Goal: Information Seeking & Learning: Understand process/instructions

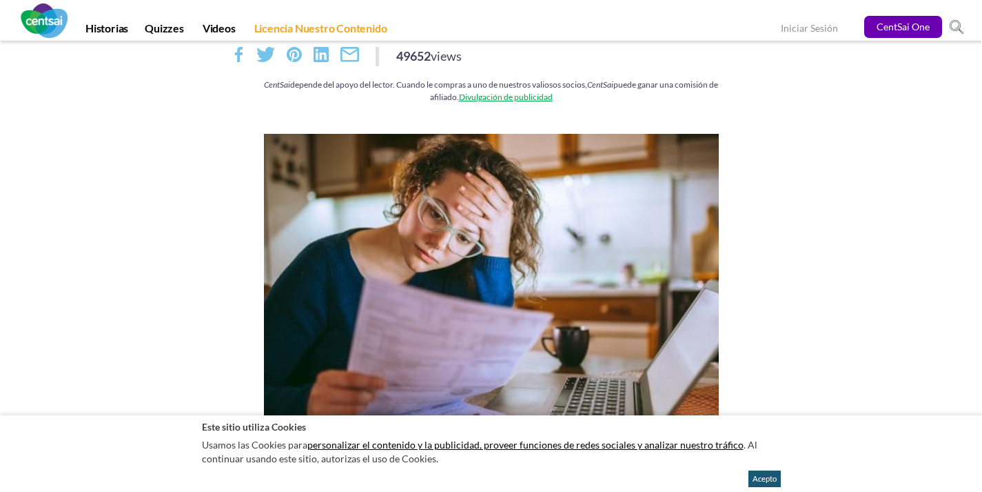
click at [775, 483] on button "Acepto" at bounding box center [765, 478] width 32 height 17
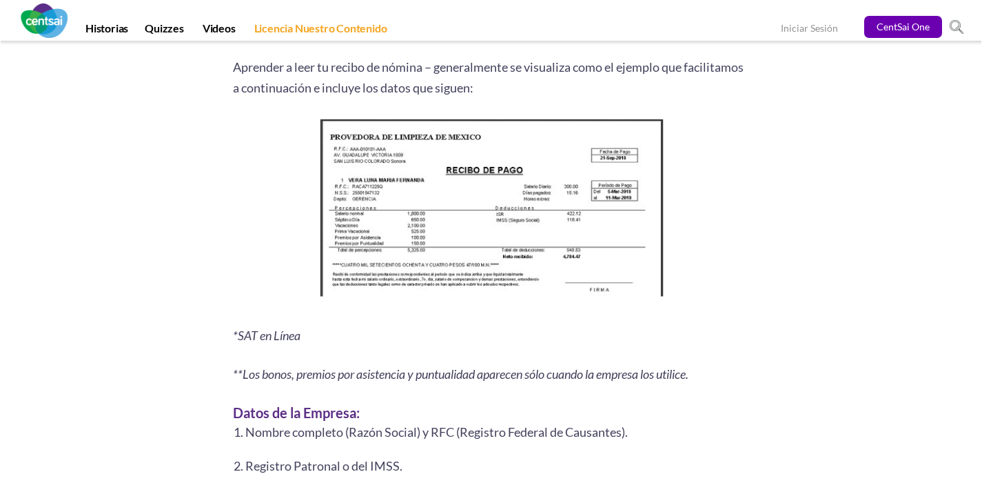
scroll to position [1766, 0]
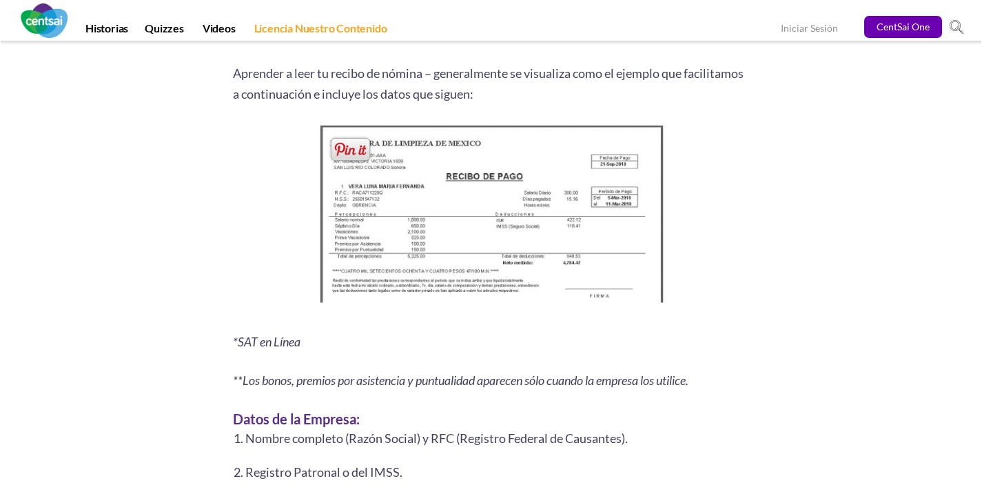
click at [421, 212] on img at bounding box center [491, 217] width 354 height 192
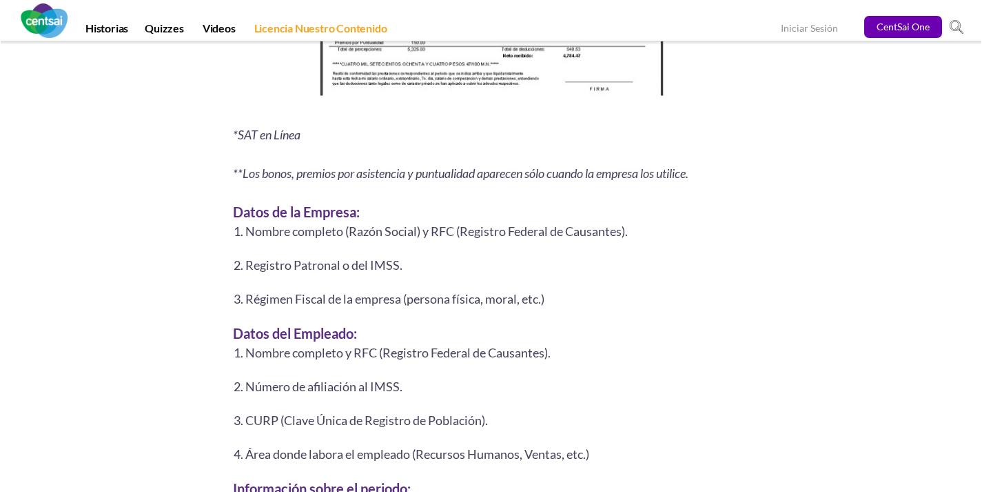
scroll to position [2042, 0]
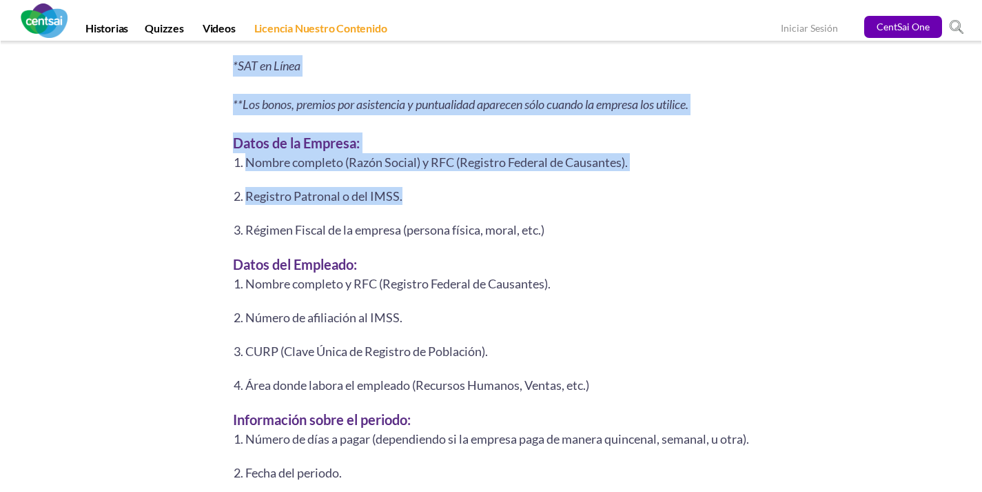
drag, startPoint x: 438, startPoint y: 194, endPoint x: 289, endPoint y: 226, distance: 152.4
click at [235, 256] on div "Rate this post Aprender a leer tu Recibo de Nómina es algo fundamental a la hor…" at bounding box center [491, 310] width 517 height 3443
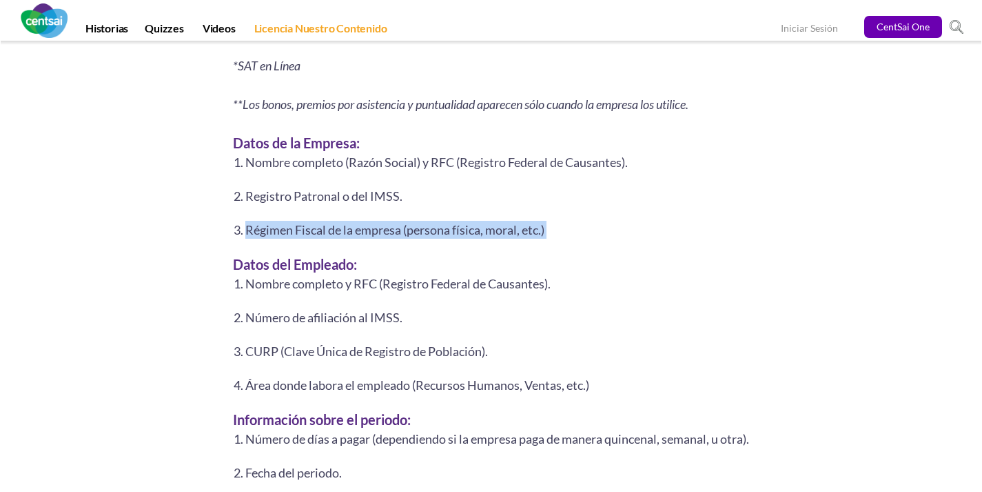
click at [405, 199] on li "Registro Patronal o del IMSS." at bounding box center [497, 196] width 505 height 18
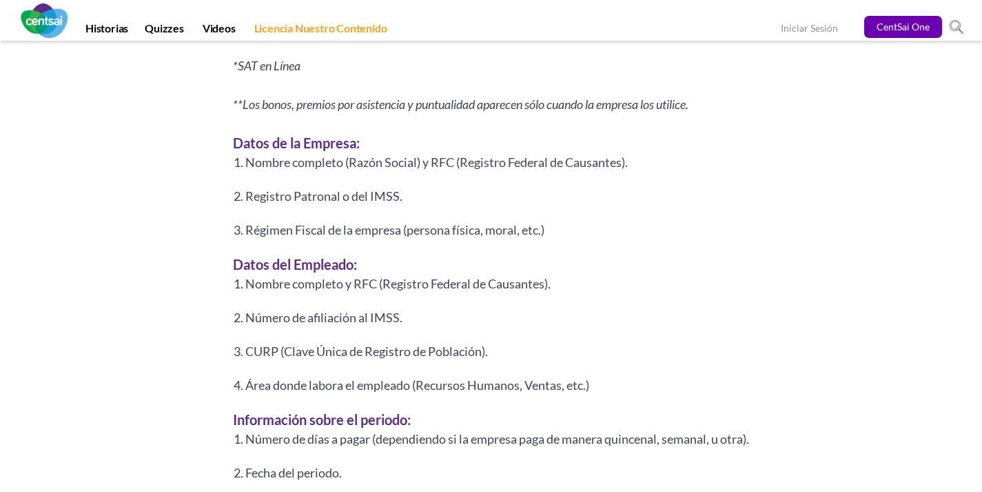
click at [419, 199] on li "Registro Patronal o del IMSS." at bounding box center [497, 196] width 505 height 18
drag, startPoint x: 388, startPoint y: 185, endPoint x: 259, endPoint y: 182, distance: 129.6
click at [259, 182] on ol "Nombre completo (Razón Social) y RFC (Registro Federal de Causantes). Registro …" at bounding box center [491, 195] width 517 height 85
click at [118, 188] on div "Resumen de 6 segundos: [PERSON_NAME] leer tu recibo de nómina puede hacer la di…" at bounding box center [491, 130] width 807 height 3803
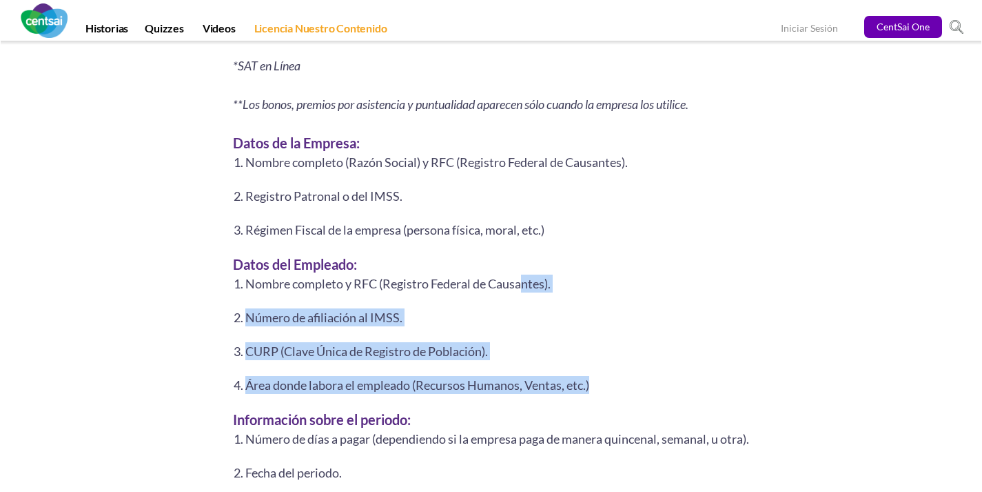
drag, startPoint x: 629, startPoint y: 383, endPoint x: 599, endPoint y: 261, distance: 125.7
click at [529, 276] on ol "Nombre completo y RFC (Registro Federal de Causantes). Número de afiliación al …" at bounding box center [491, 333] width 517 height 119
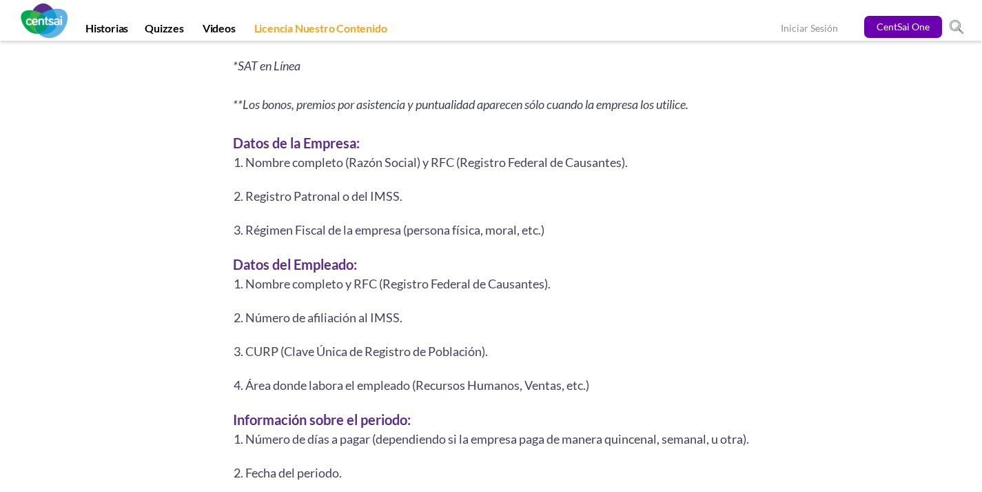
click at [707, 259] on h3 "Datos del Empleado:" at bounding box center [491, 264] width 517 height 21
